Goal: Task Accomplishment & Management: Complete application form

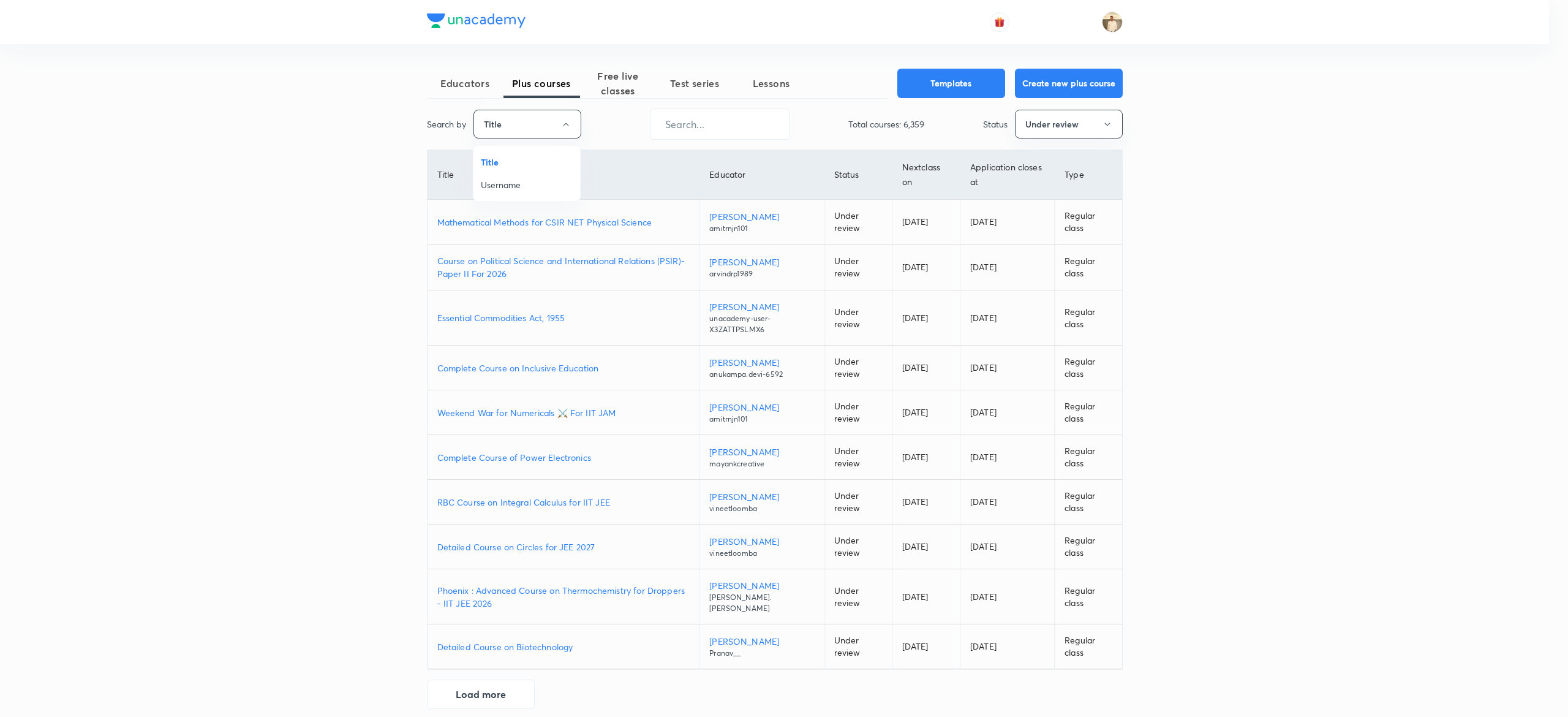
click at [522, 185] on span "Username" at bounding box center [526, 184] width 92 height 13
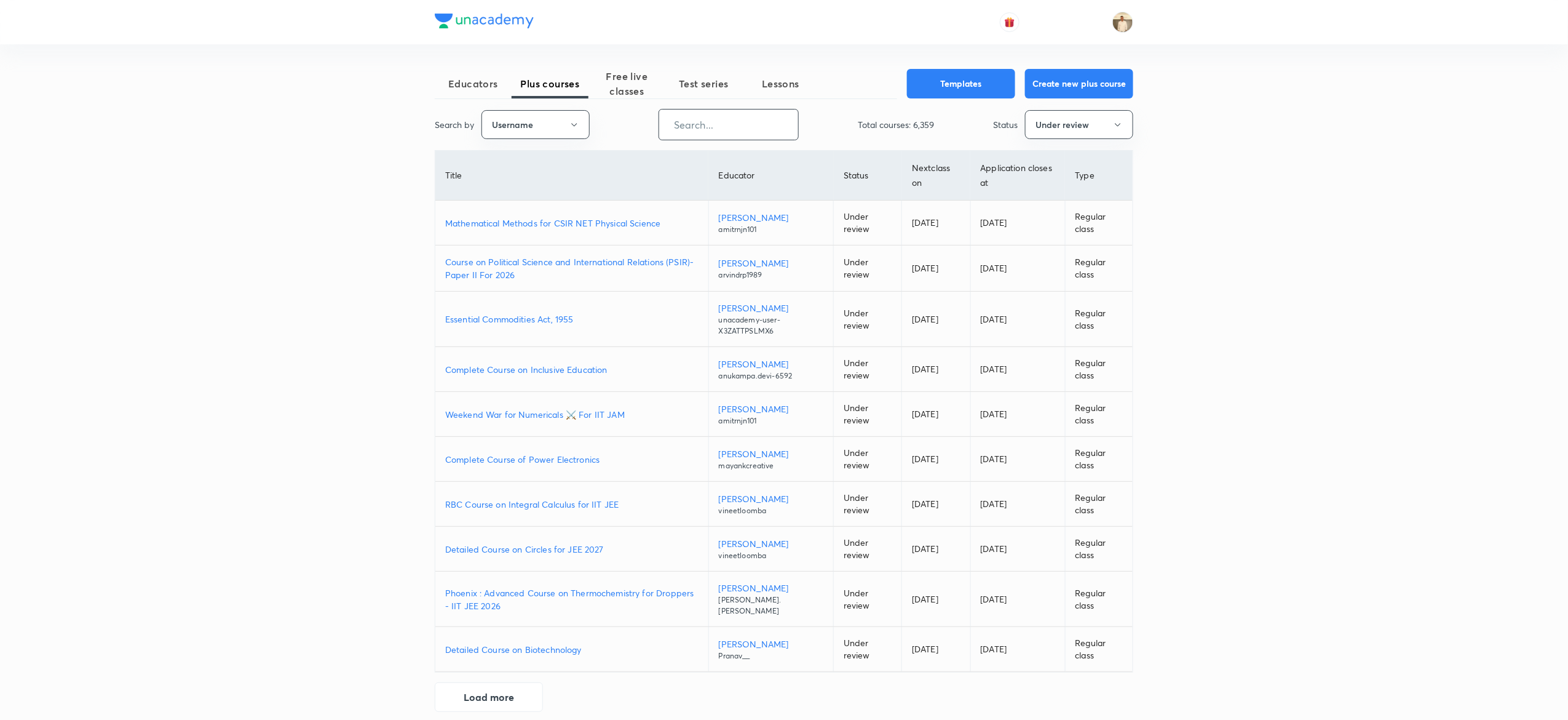
click at [763, 115] on input "text" at bounding box center [728, 125] width 139 height 32
paste input "barsha.mukherjee"
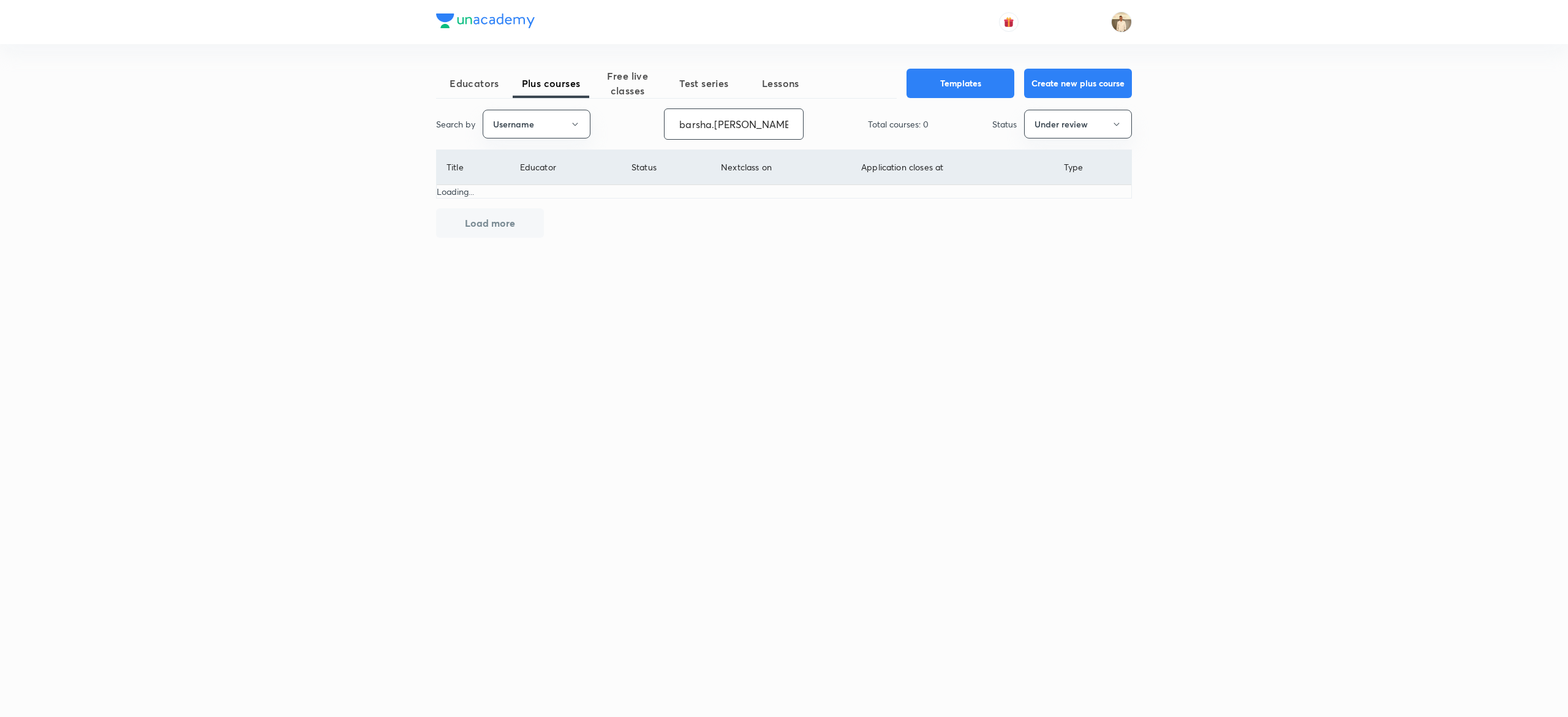
type input "barsha.mukherjee"
click at [1093, 120] on button "Under review" at bounding box center [1078, 123] width 108 height 29
click at [1047, 228] on span "Live" at bounding box center [1078, 230] width 92 height 13
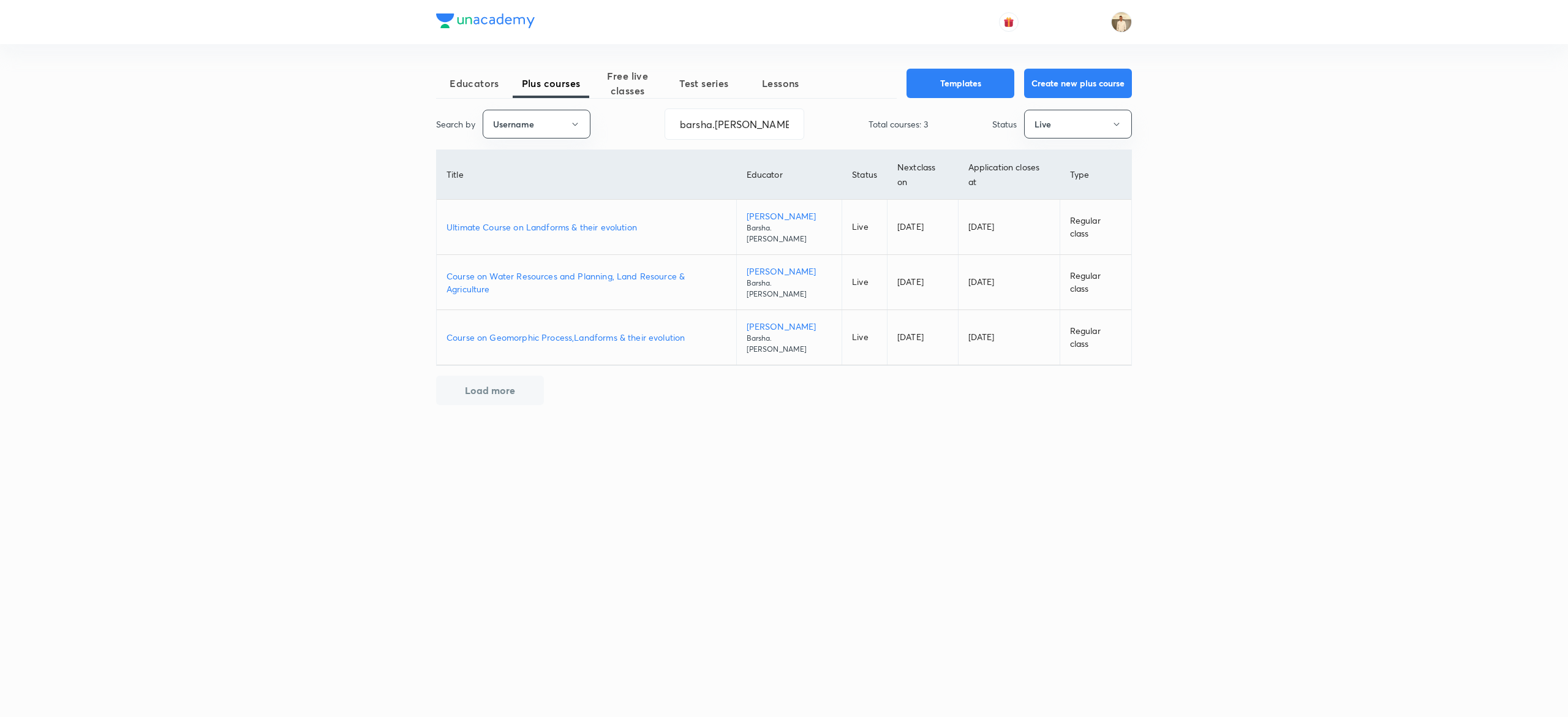
click at [581, 225] on p "Ultimate Course on Landforms & their evolution" at bounding box center [586, 226] width 280 height 13
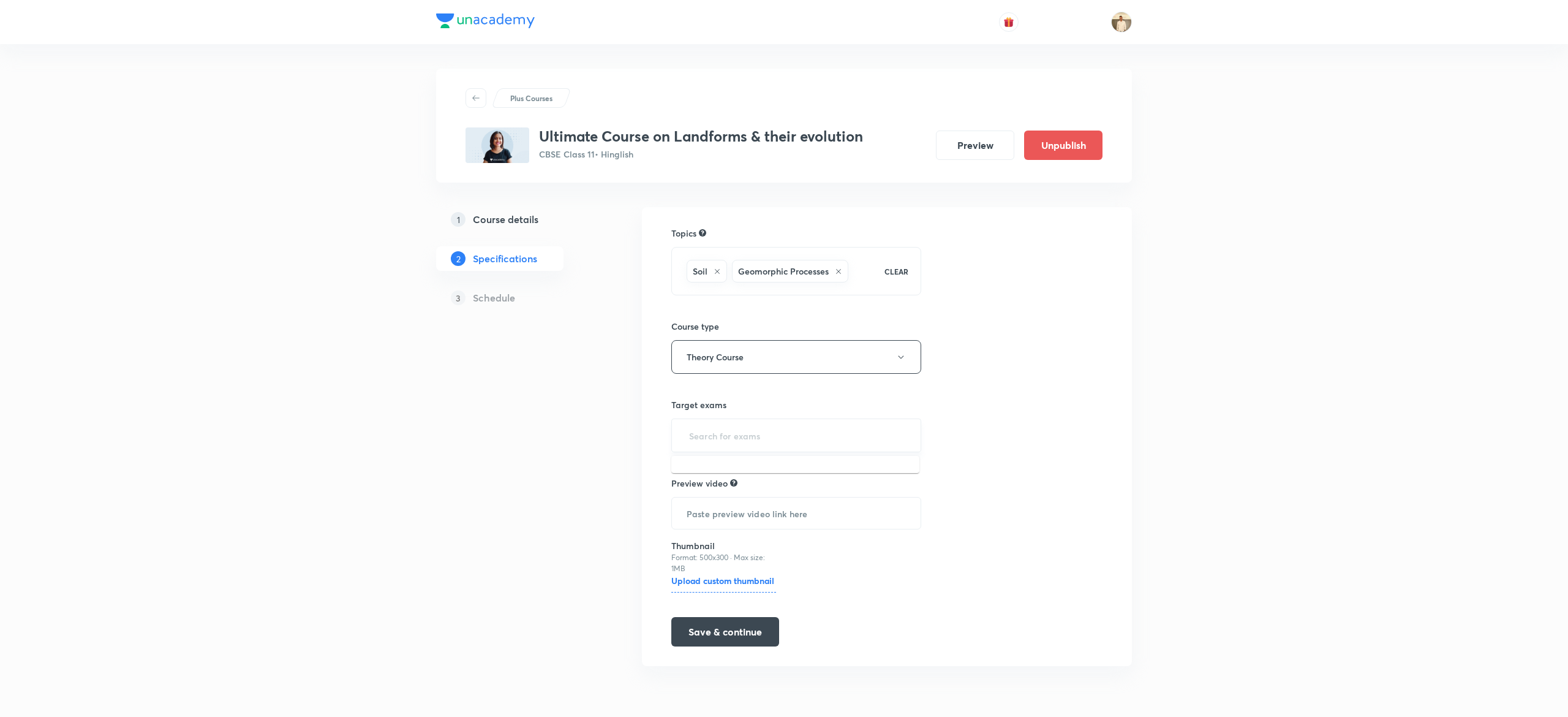
click at [729, 434] on input "text" at bounding box center [796, 435] width 219 height 23
type input "11"
click at [758, 640] on button "Save & continue" at bounding box center [725, 633] width 108 height 30
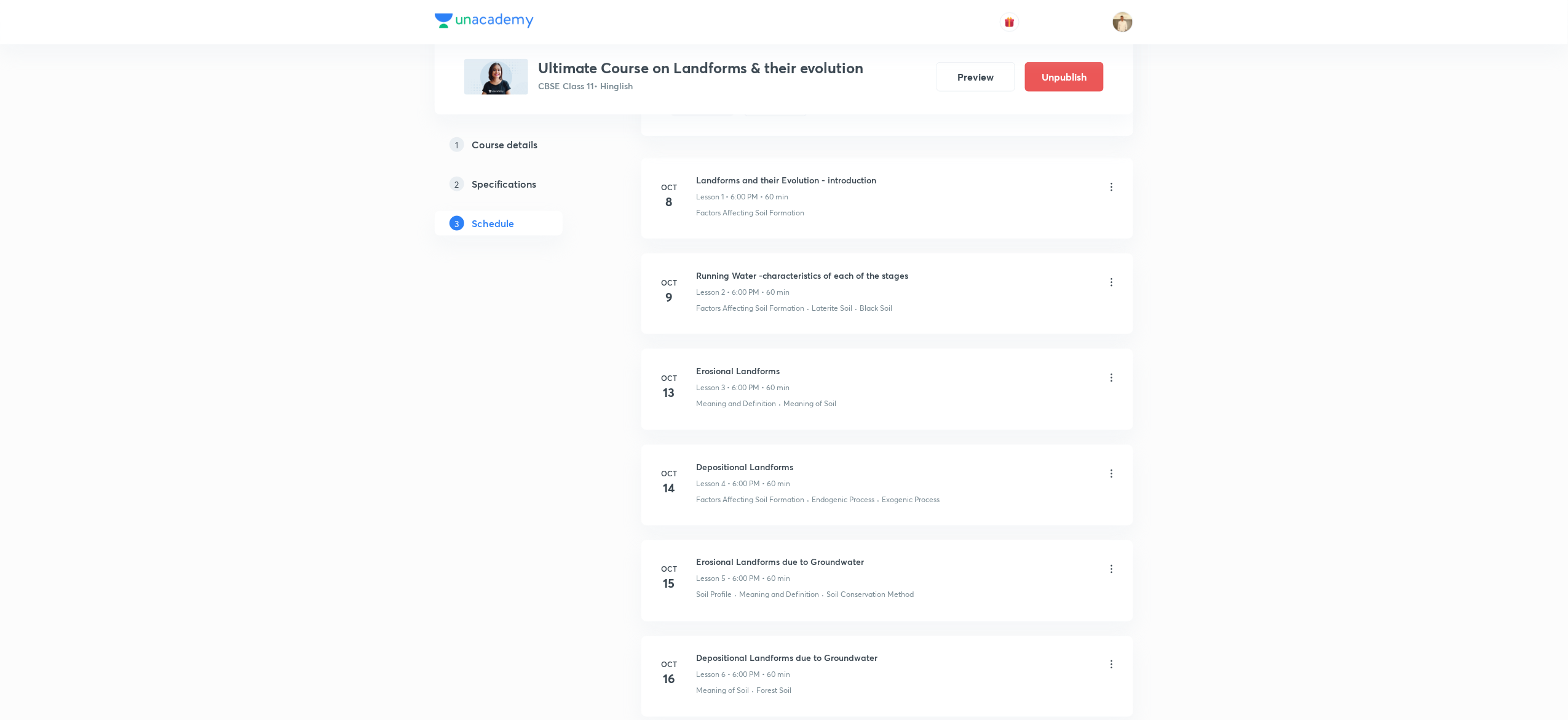
scroll to position [670, 0]
